Goal: Obtain resource: Download file/media

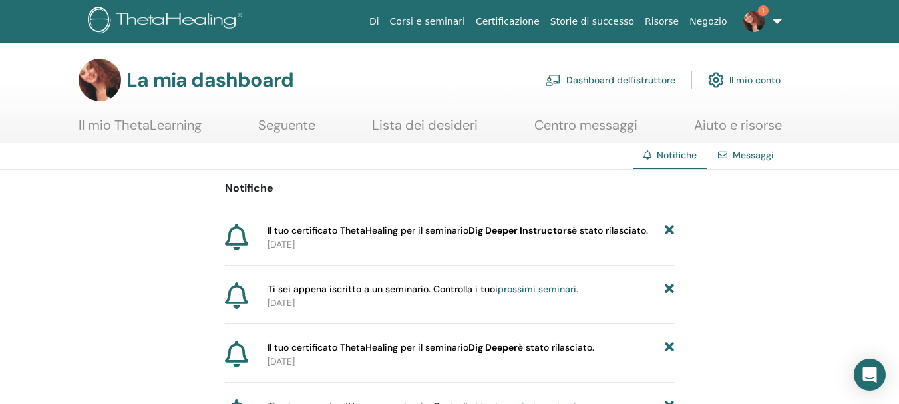
click at [824, 206] on div "Notifiche Il tuo certificato ThetaHealing per il seminario Dig Deeper Instructo…" at bounding box center [449, 400] width 899 height 461
click at [758, 11] on img at bounding box center [754, 21] width 21 height 21
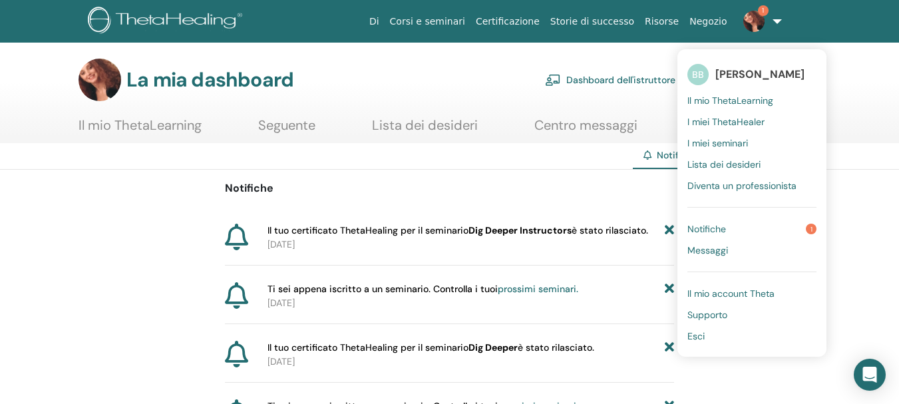
click at [698, 230] on font "Notifiche" at bounding box center [707, 229] width 39 height 12
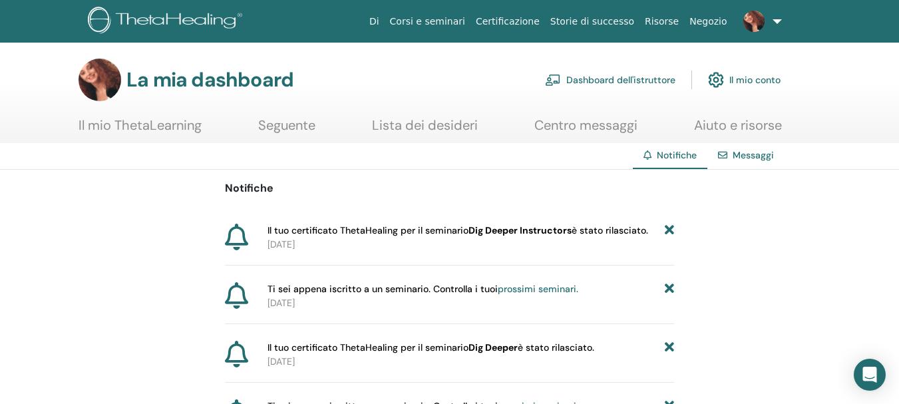
click at [465, 17] on font "Corsi e seminari" at bounding box center [427, 21] width 75 height 11
click at [599, 79] on font "Dashboard dell'istruttore" at bounding box center [621, 81] width 109 height 12
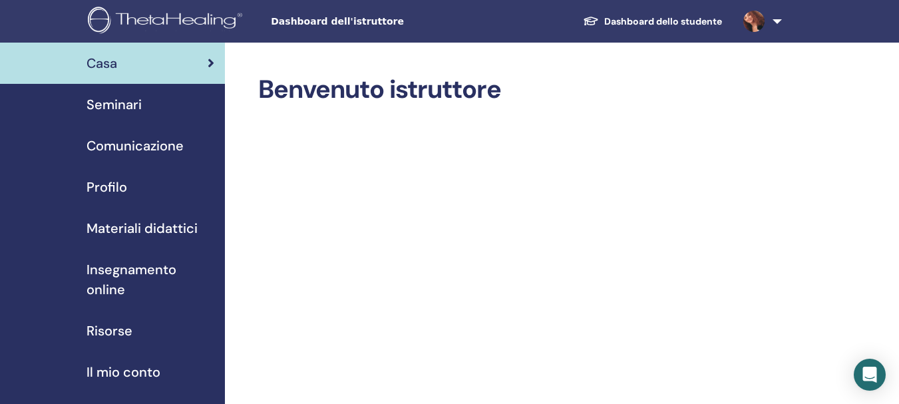
click at [104, 101] on font "Seminari" at bounding box center [114, 104] width 55 height 17
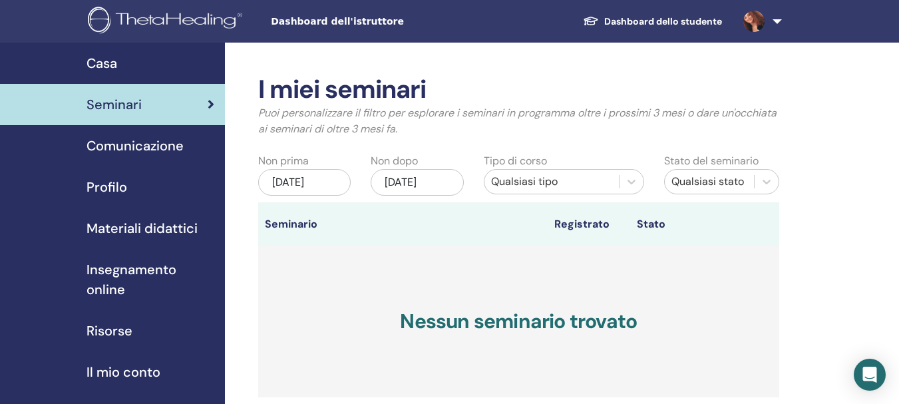
click at [614, 16] on font "Dashboard dello studente" at bounding box center [664, 21] width 118 height 12
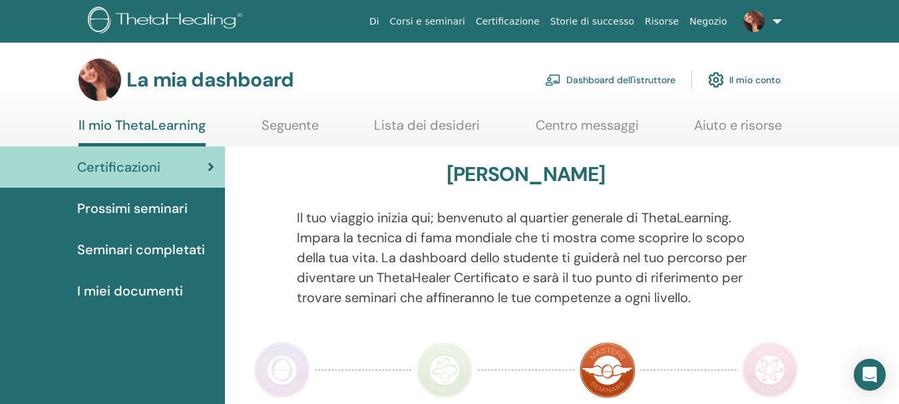
click at [146, 247] on font "Seminari completati" at bounding box center [141, 249] width 128 height 17
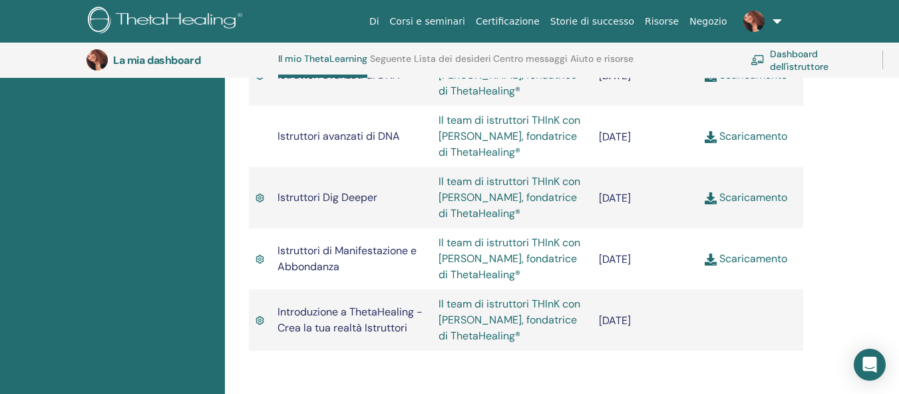
scroll to position [834, 0]
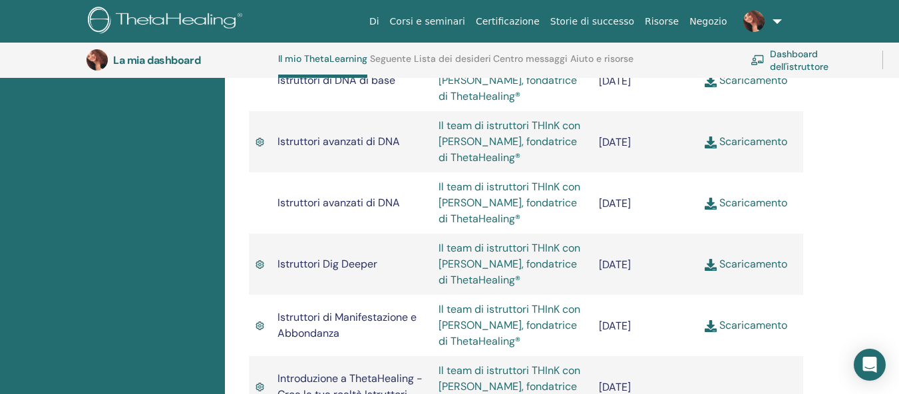
click at [749, 258] on font "Scaricamento" at bounding box center [754, 264] width 68 height 14
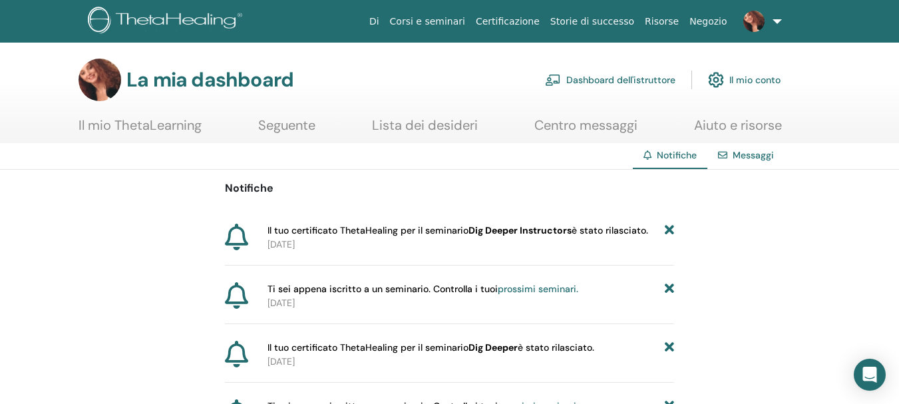
click at [602, 77] on font "Dashboard dell'istruttore" at bounding box center [621, 81] width 109 height 12
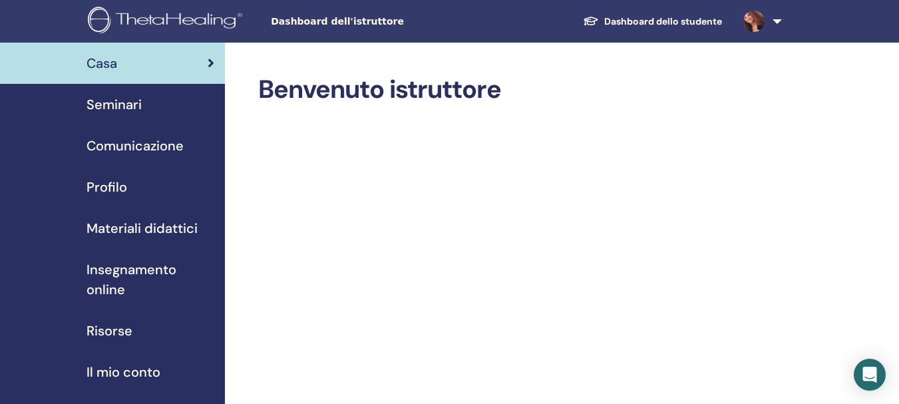
click at [121, 103] on font "Seminari" at bounding box center [114, 104] width 55 height 17
